Goal: Book appointment/travel/reservation

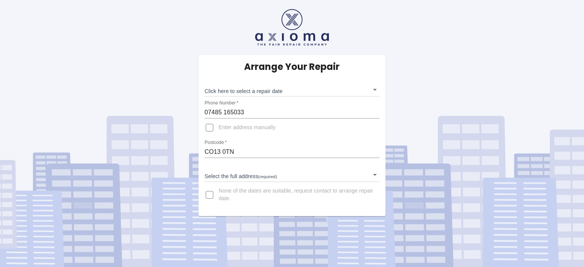
click at [461, 119] on div "Arrange Your Repair Click here to select a repair date ​ Phone Number   * [PHON…" at bounding box center [291, 108] width 595 height 216
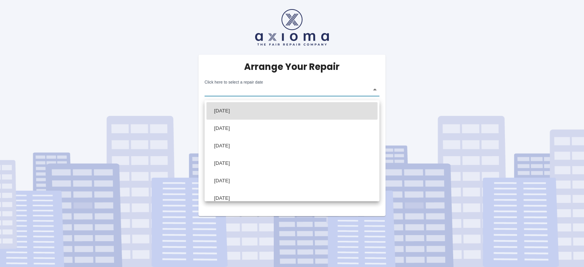
click at [272, 94] on body "Arrange Your Repair Click here to select a repair date ​ Phone Number   * [PHON…" at bounding box center [292, 133] width 584 height 267
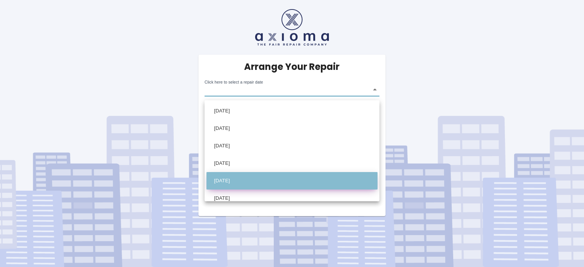
click at [242, 189] on li "[DATE]" at bounding box center [291, 180] width 171 height 17
type input "[DATE]T00:00:00.000Z"
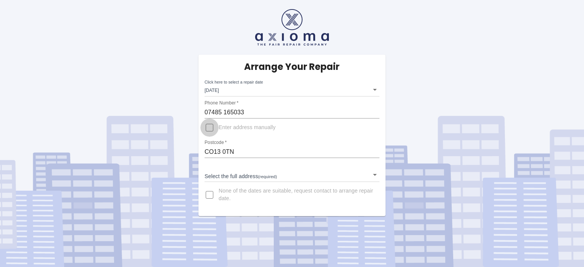
click at [209, 134] on input "Enter address manually" at bounding box center [209, 128] width 18 height 18
checkbox input "true"
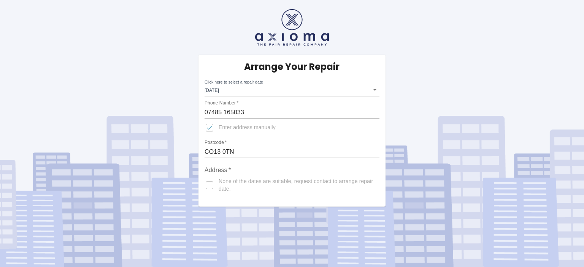
click at [300, 133] on div "Arrange Your Repair Click here to select a repair date [DATE] [DATE]T00:00:00.0…" at bounding box center [291, 131] width 187 height 152
click at [255, 176] on input "Address   *" at bounding box center [292, 170] width 175 height 12
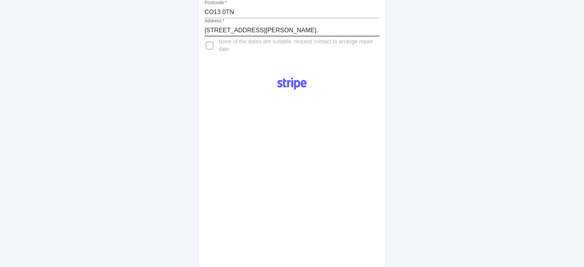
scroll to position [142, 0]
type input "[STREET_ADDRESS][PERSON_NAME]."
click at [448, 191] on div "Arrange Your Repair Click here to select a repair date [DATE] [DATE]T00:00:00.0…" at bounding box center [291, 190] width 595 height 664
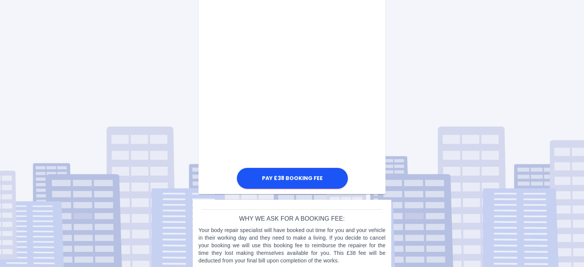
scroll to position [584, 0]
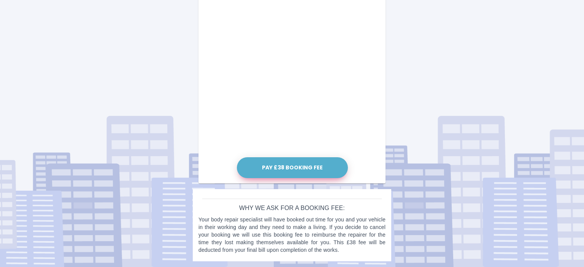
click at [286, 176] on button "Pay £38 Booking Fee" at bounding box center [292, 167] width 111 height 21
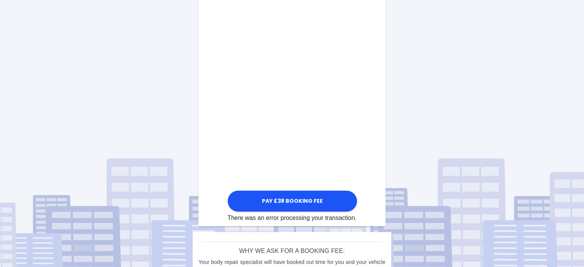
scroll to position [491, 0]
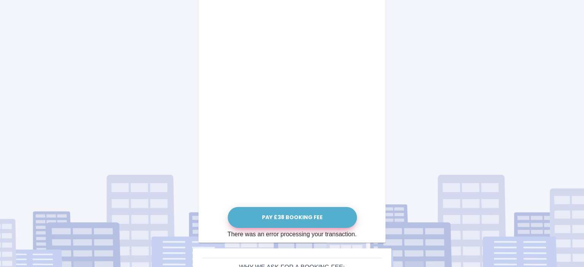
click at [298, 228] on button "Pay £38 Booking Fee" at bounding box center [292, 217] width 129 height 21
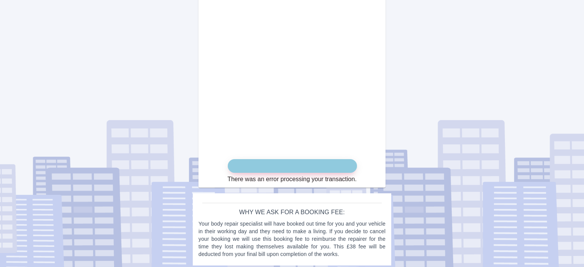
scroll to position [577, 0]
